Goal: Task Accomplishment & Management: Complete application form

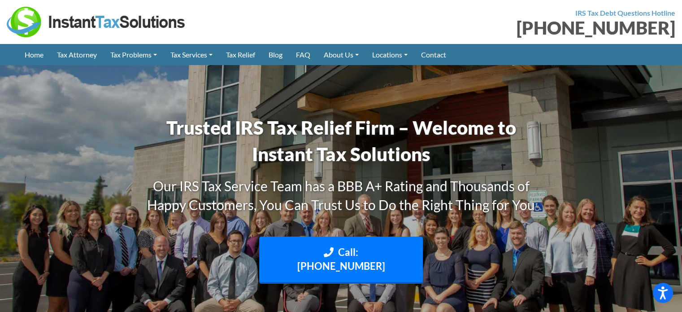
click at [252, 22] on div at bounding box center [171, 22] width 328 height 30
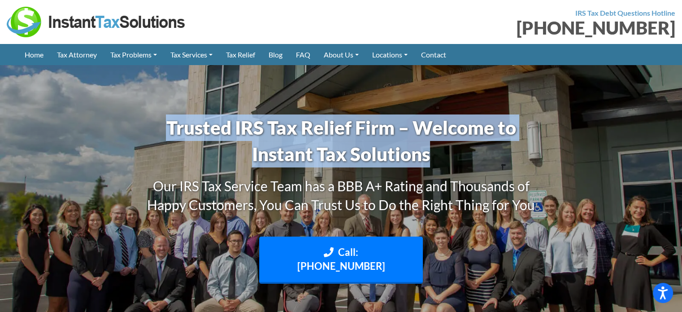
drag, startPoint x: 170, startPoint y: 121, endPoint x: 459, endPoint y: 153, distance: 290.6
click at [457, 154] on h1 "Trusted IRS Tax Relief Firm – Welcome to Instant Tax Solutions" at bounding box center [341, 140] width 413 height 53
click at [459, 153] on h1 "Trusted IRS Tax Relief Firm – Welcome to Instant Tax Solutions" at bounding box center [341, 140] width 413 height 53
drag, startPoint x: 170, startPoint y: 125, endPoint x: 470, endPoint y: 152, distance: 301.2
click at [470, 152] on h1 "Trusted IRS Tax Relief Firm – Welcome to Instant Tax Solutions" at bounding box center [341, 140] width 413 height 53
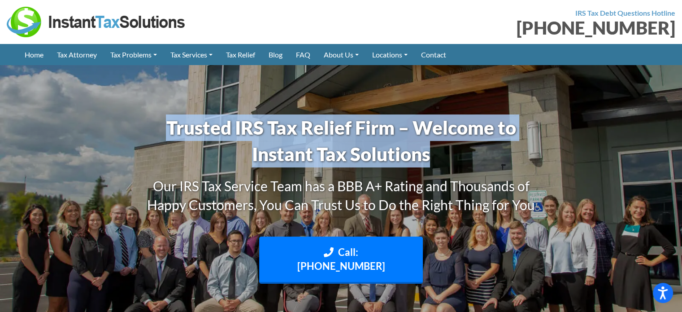
click at [383, 156] on h1 "Trusted IRS Tax Relief Firm – Welcome to Instant Tax Solutions" at bounding box center [341, 140] width 413 height 53
drag, startPoint x: 168, startPoint y: 118, endPoint x: 521, endPoint y: 153, distance: 354.2
click at [521, 153] on h1 "Trusted IRS Tax Relief Firm – Welcome to Instant Tax Solutions" at bounding box center [341, 140] width 413 height 53
click at [305, 156] on h1 "Trusted IRS Tax Relief Firm – Welcome to Instant Tax Solutions" at bounding box center [341, 140] width 413 height 53
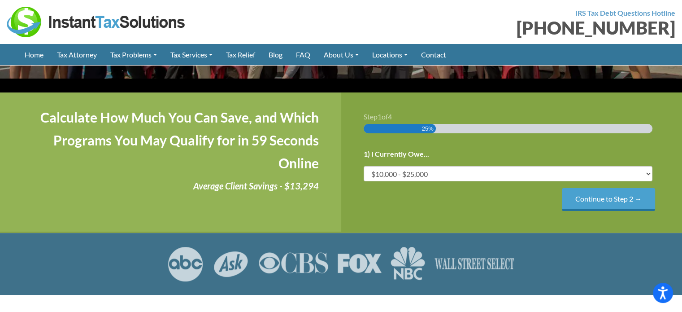
scroll to position [187, 0]
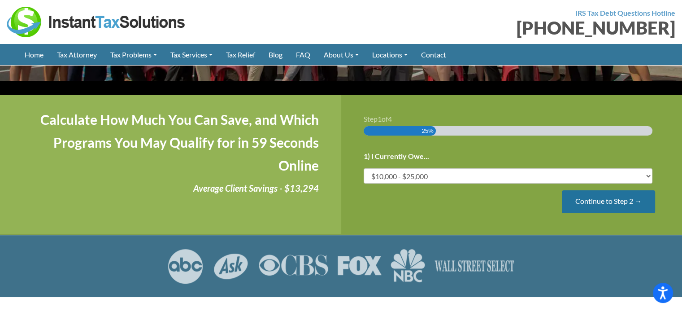
click at [590, 190] on input "Continue to Step 2 →" at bounding box center [608, 201] width 93 height 23
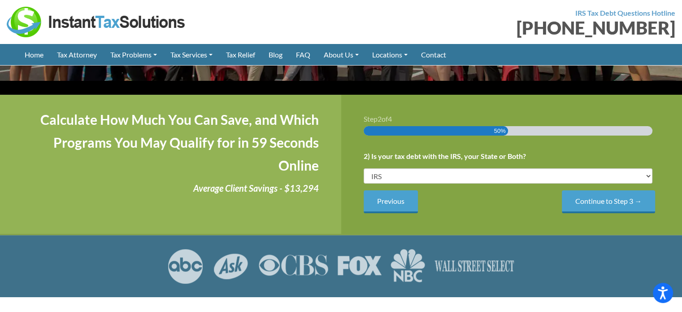
drag, startPoint x: 382, startPoint y: 188, endPoint x: 329, endPoint y: 200, distance: 53.8
click at [382, 190] on input "Previous" at bounding box center [391, 201] width 54 height 23
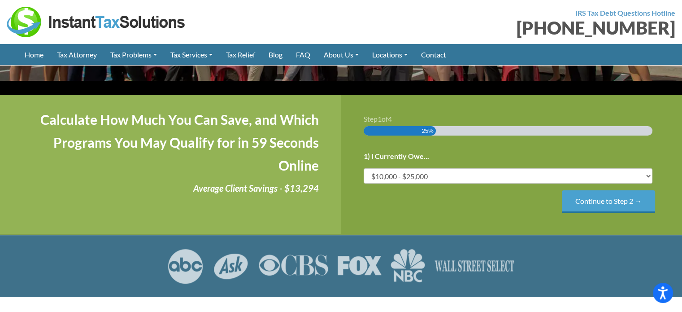
click at [390, 190] on div "Continue to Step 2 →" at bounding box center [512, 201] width 296 height 23
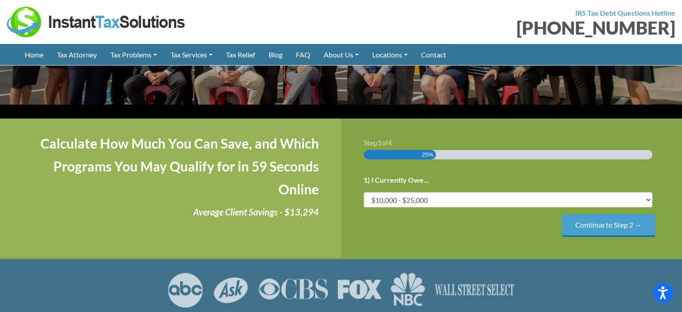
scroll to position [179, 0]
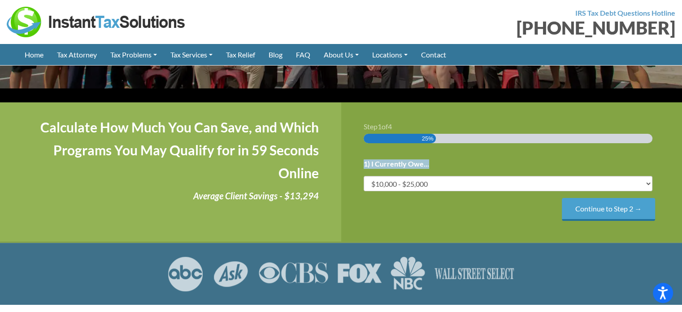
drag, startPoint x: 436, startPoint y: 148, endPoint x: 358, endPoint y: 151, distance: 77.6
click at [358, 151] on div "Step 1 of 4 25% 1) I Currently Owe... Less than $10,000 $10,000 - $25,000 $25,0…" at bounding box center [511, 171] width 341 height 139
click at [370, 159] on label "1) I Currently Owe..." at bounding box center [396, 163] width 65 height 9
click at [370, 176] on select "Less than $10,000 $10,000 - $25,000 $25,000 - $50,000 $50,000 - $75,000 $75,000+" at bounding box center [508, 183] width 289 height 15
drag, startPoint x: 365, startPoint y: 150, endPoint x: 431, endPoint y: 151, distance: 65.9
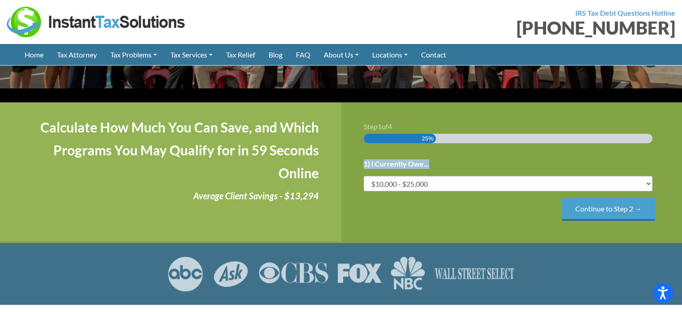
click at [431, 157] on li "1) I Currently Owe... Less than $10,000 $10,000 - $25,000 $25,000 - $50,000 $50…" at bounding box center [512, 174] width 296 height 34
click at [441, 157] on li "1) I Currently Owe... Less than $10,000 $10,000 - $25,000 $25,000 - $50,000 $50…" at bounding box center [512, 174] width 296 height 34
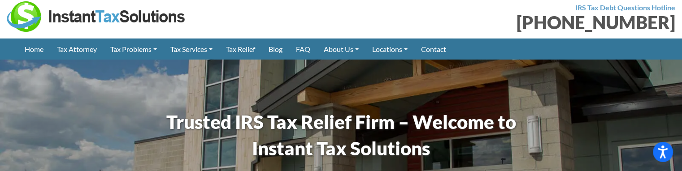
scroll to position [0, 0]
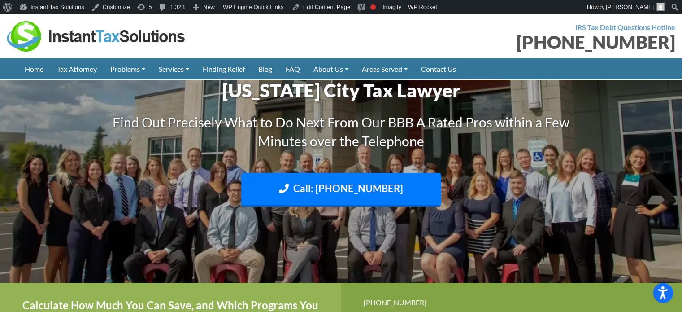
scroll to position [1479, 0]
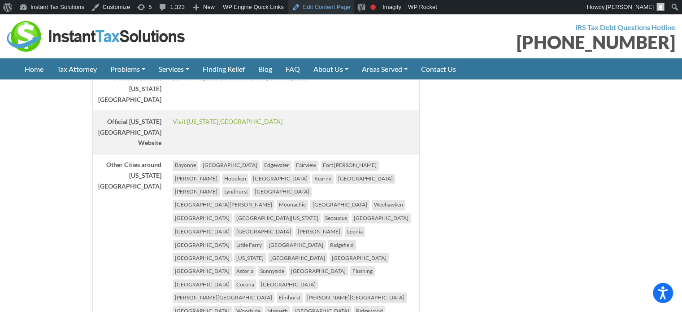
click at [317, 7] on link "Edit Content Page" at bounding box center [321, 7] width 66 height 14
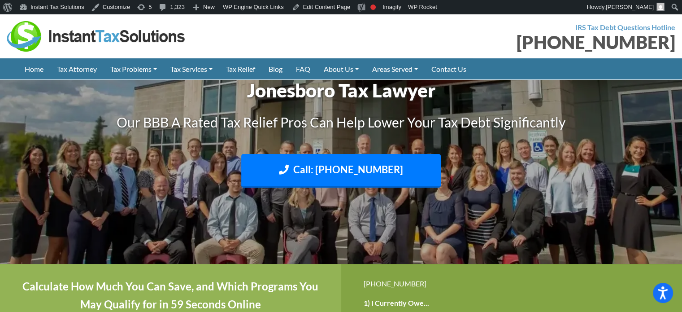
scroll to position [1397, 0]
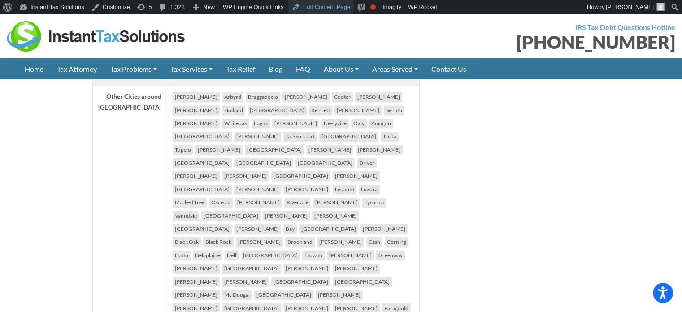
click at [316, 10] on link "Edit Content Page" at bounding box center [321, 7] width 66 height 14
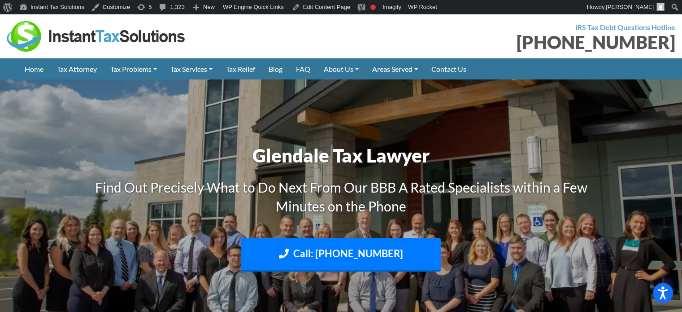
scroll to position [1485, 0]
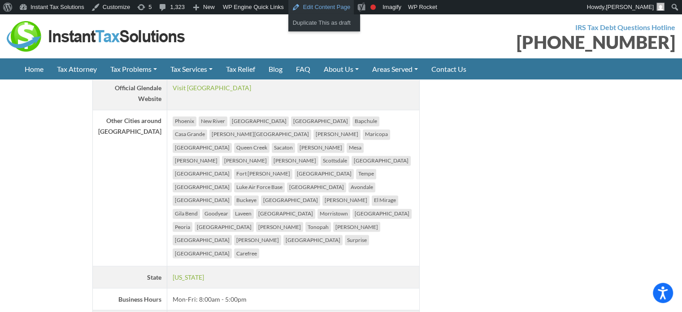
click at [324, 10] on link "Edit Content Page" at bounding box center [321, 7] width 66 height 14
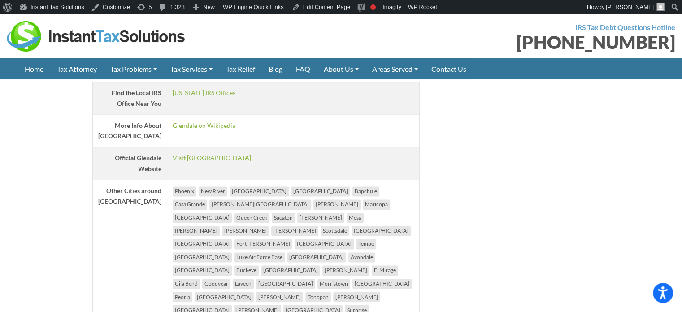
scroll to position [1415, 0]
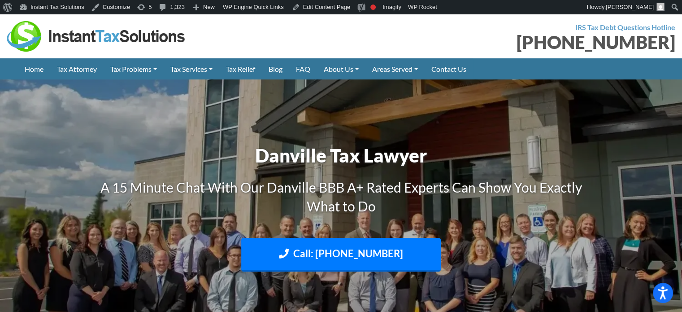
scroll to position [1479, 0]
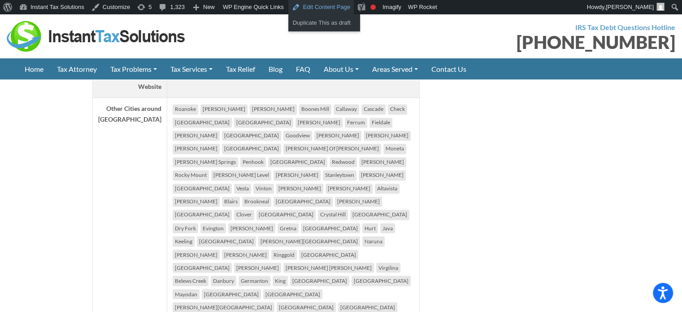
click at [320, 9] on link "Edit Content Page" at bounding box center [321, 7] width 66 height 14
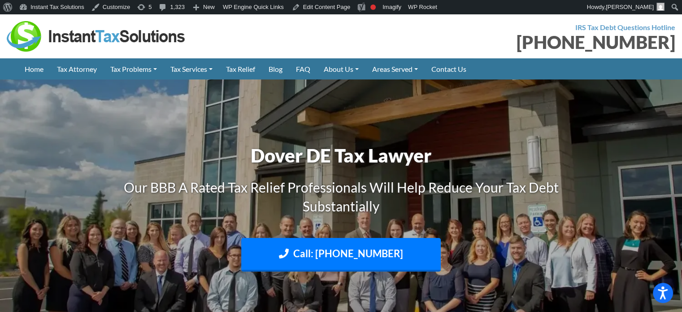
scroll to position [1503, 0]
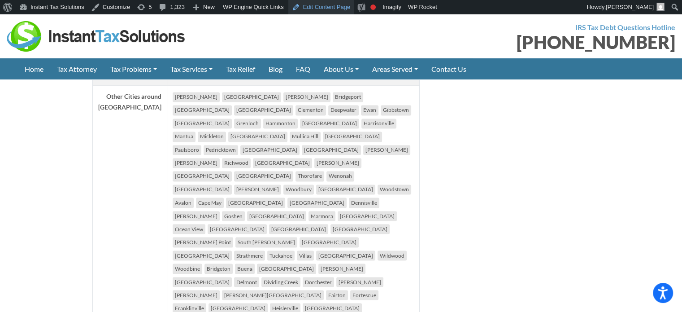
click at [319, 11] on link "Edit Content Page" at bounding box center [321, 7] width 66 height 14
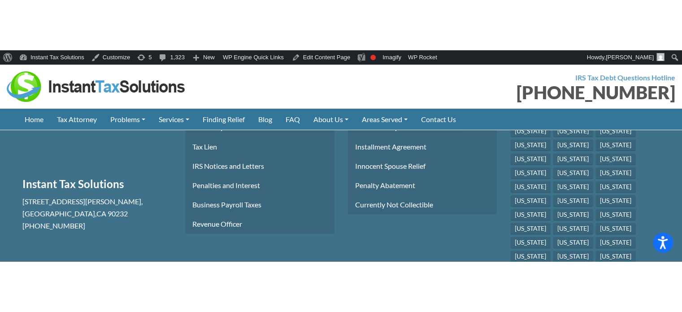
scroll to position [2493, 0]
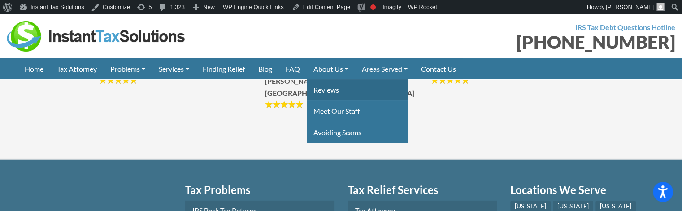
click at [330, 90] on link "Reviews" at bounding box center [357, 89] width 101 height 21
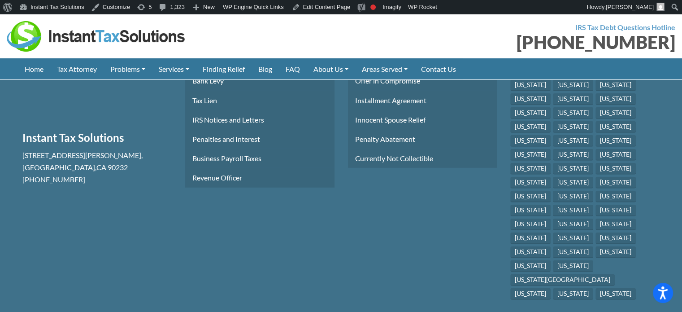
scroll to position [2805, 0]
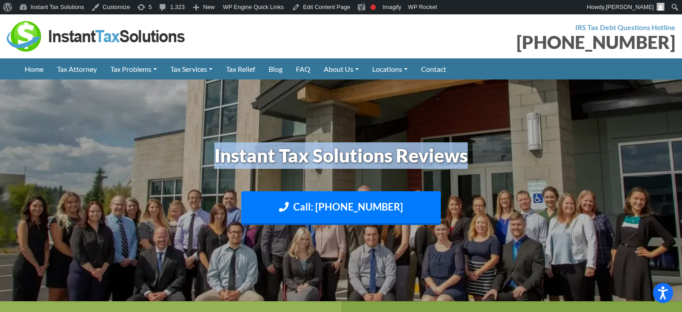
drag, startPoint x: 262, startPoint y: 154, endPoint x: 501, endPoint y: 154, distance: 239.5
click at [500, 154] on h1 "Instant Tax Solutions Reviews" at bounding box center [341, 155] width 498 height 26
click at [494, 155] on h1 "Instant Tax Solutions Reviews" at bounding box center [341, 155] width 498 height 26
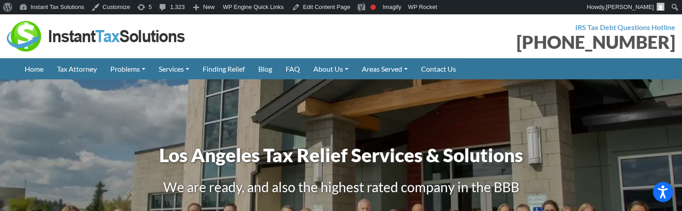
scroll to position [2066, 0]
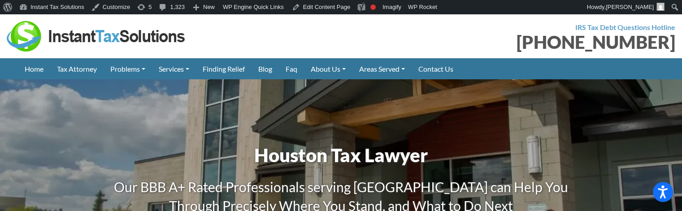
scroll to position [2697, 0]
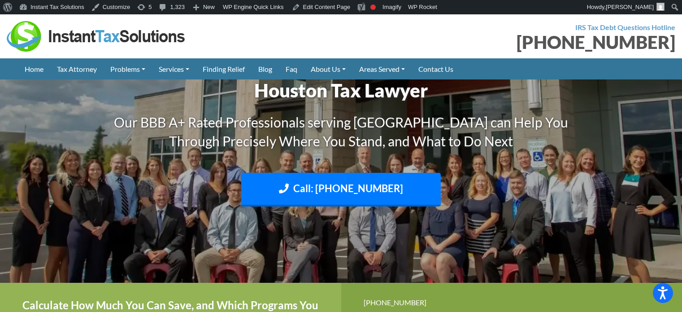
scroll to position [2596, 0]
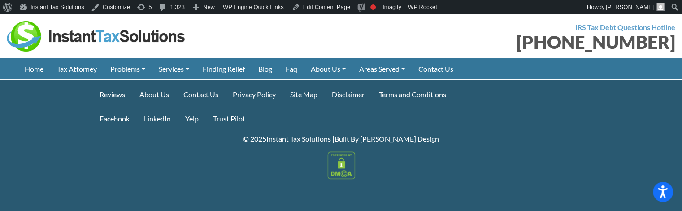
scroll to position [5438, 0]
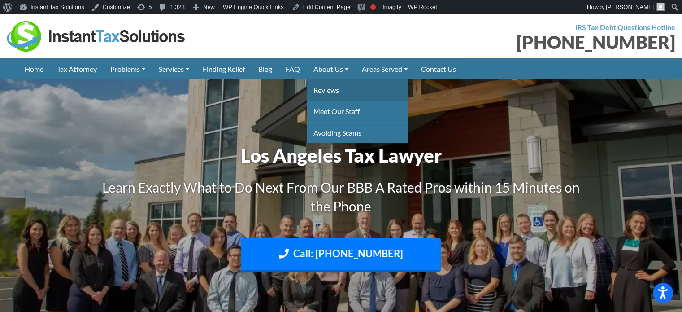
click at [336, 91] on link "Reviews" at bounding box center [357, 89] width 101 height 21
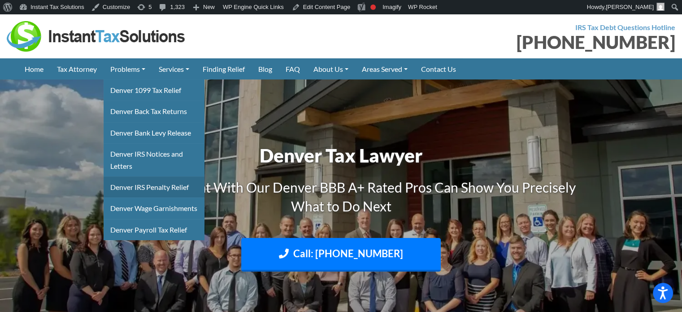
click at [143, 188] on link "Denver IRS Penalty Relief" at bounding box center [154, 186] width 101 height 21
drag, startPoint x: 0, startPoint y: 0, endPoint x: 152, endPoint y: 182, distance: 237.2
click at [152, 182] on link "Denver IRS Penalty Relief" at bounding box center [154, 186] width 101 height 21
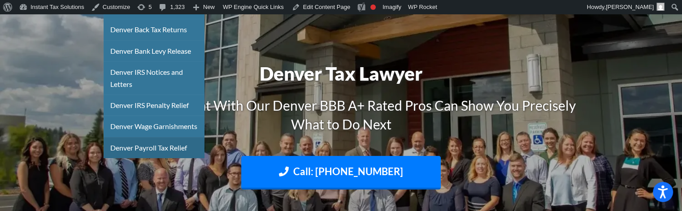
scroll to position [90, 0]
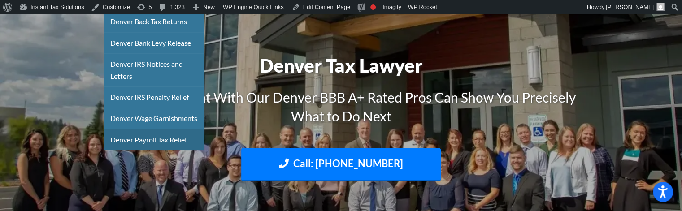
click at [140, 150] on link "Denver Payroll Tax Relief" at bounding box center [154, 139] width 101 height 21
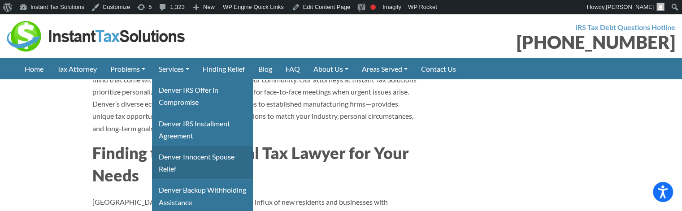
scroll to position [3368, 0]
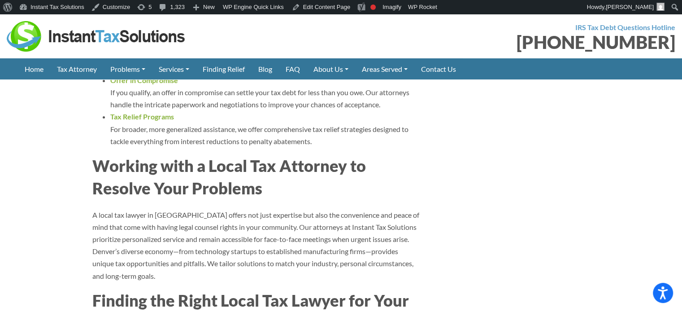
scroll to position [3189, 0]
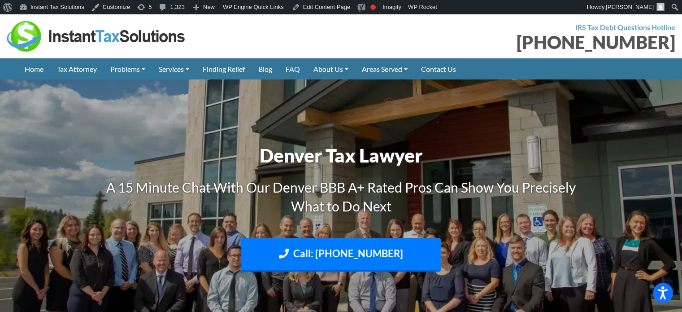
scroll to position [3248, 0]
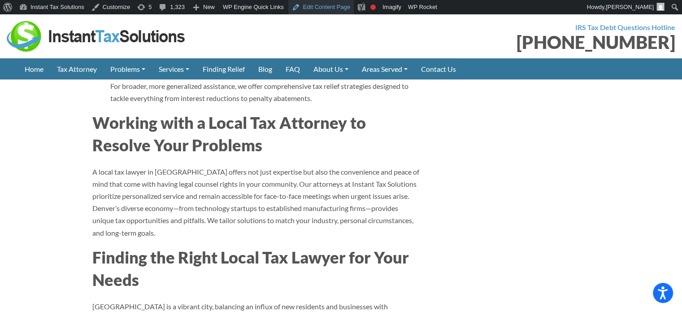
click at [321, 9] on link "Edit Content Page" at bounding box center [321, 7] width 66 height 14
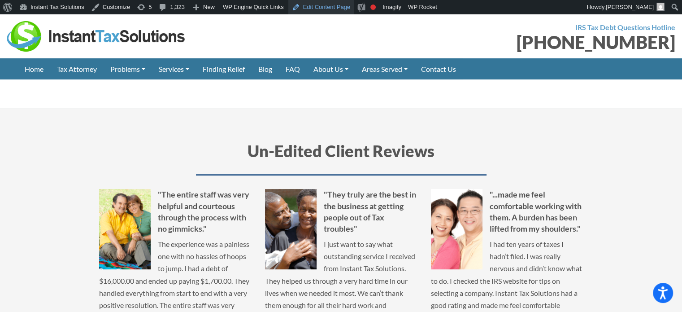
click at [328, 1] on link "Edit Content Page" at bounding box center [321, 7] width 66 height 14
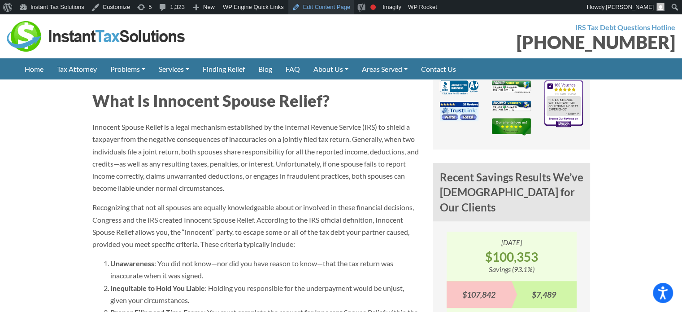
click at [319, 7] on link "Edit Content Page" at bounding box center [321, 7] width 66 height 14
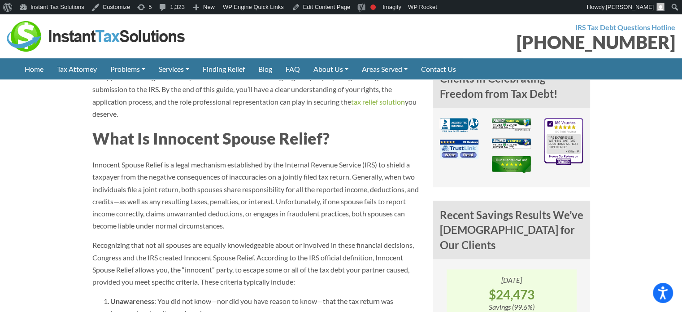
scroll to position [529, 0]
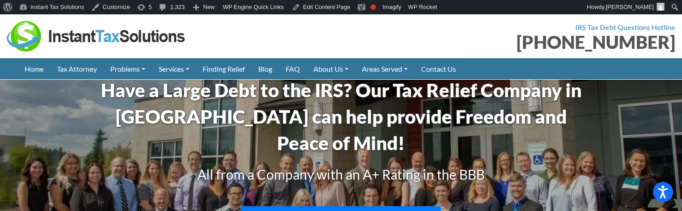
scroll to position [3855, 0]
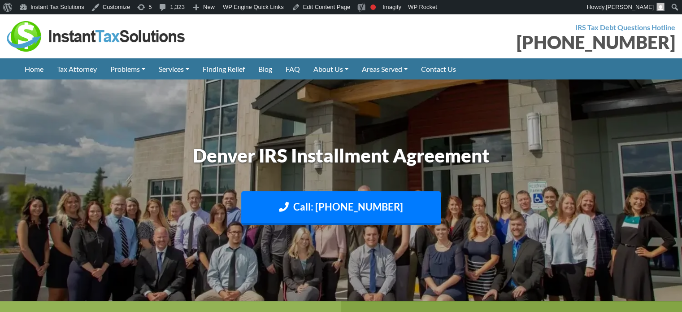
scroll to position [2187, 0]
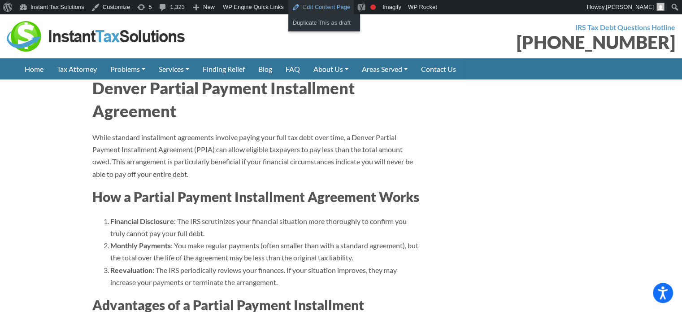
click at [339, 5] on link "Edit Content Page" at bounding box center [321, 7] width 66 height 14
